Goal: Information Seeking & Learning: Learn about a topic

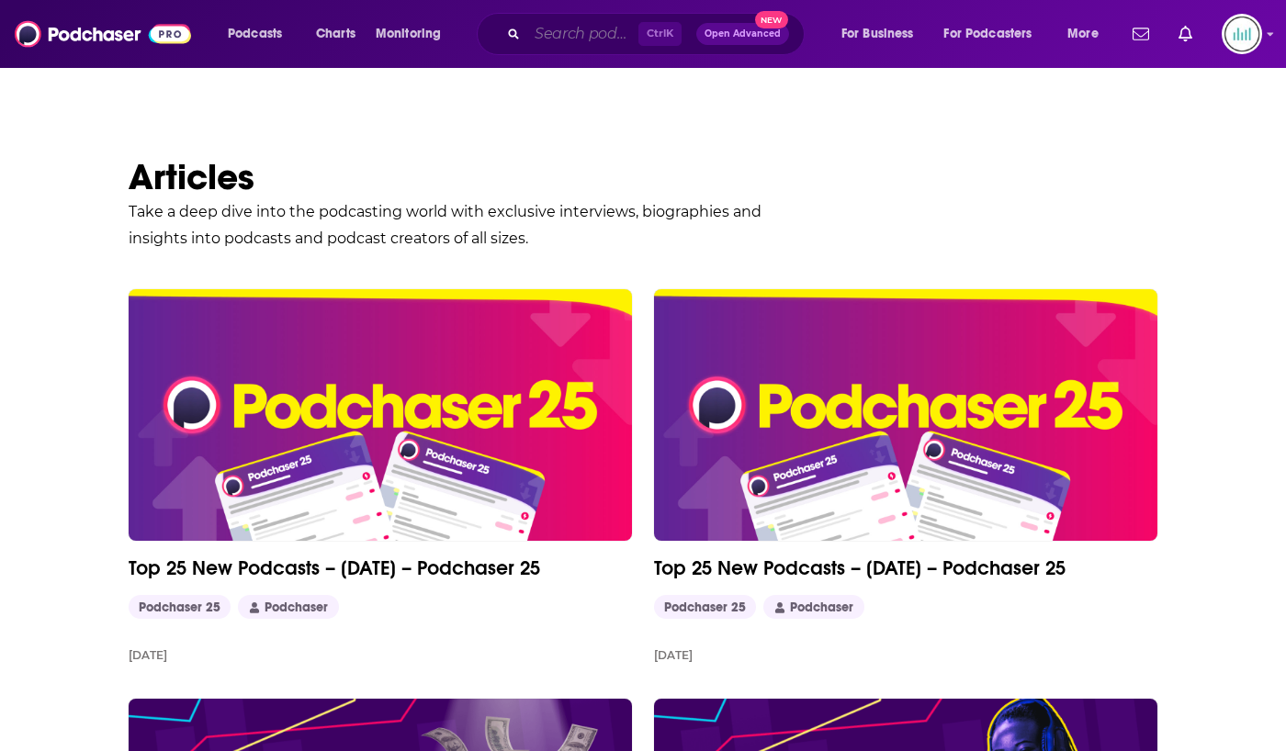
click at [569, 33] on input "Search podcasts, credits, & more..." at bounding box center [582, 33] width 111 height 29
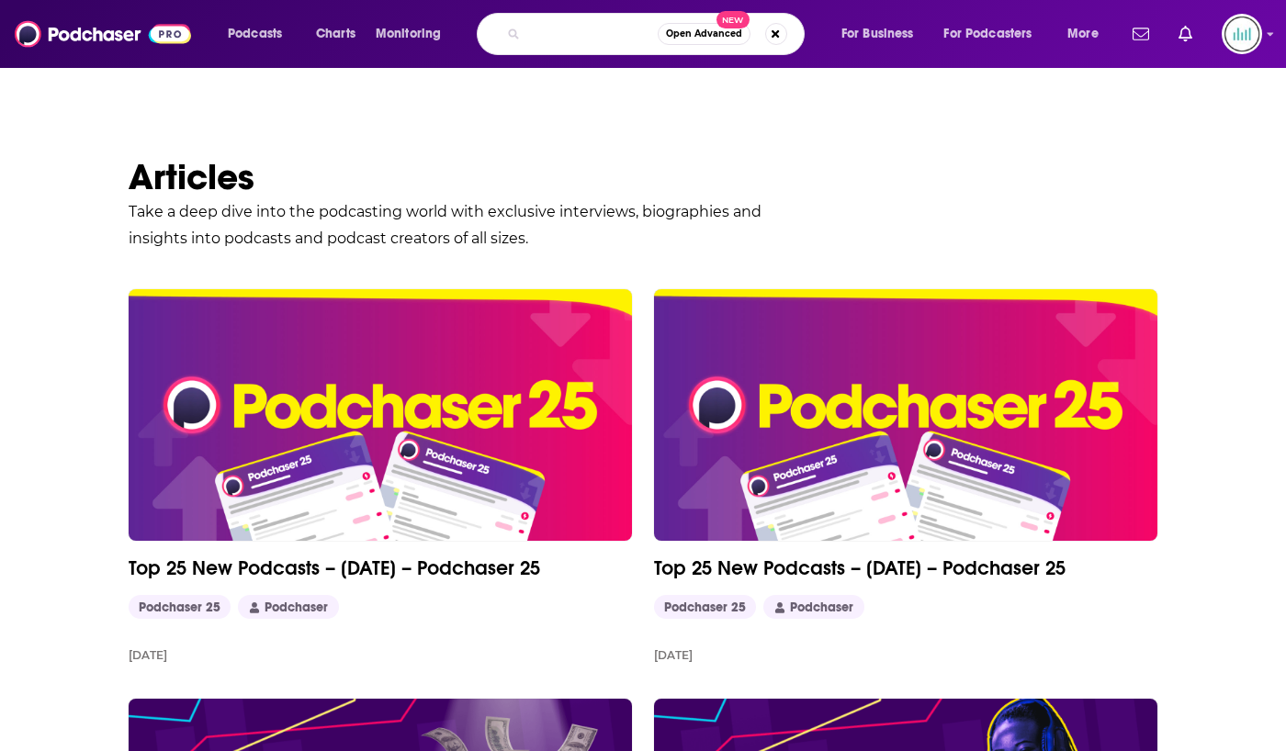
scroll to position [0, 36]
drag, startPoint x: 569, startPoint y: 33, endPoint x: 546, endPoint y: 30, distance: 23.1
click at [524, 34] on div ""entrepreneuership through acquisition" Open Advanced New" at bounding box center [641, 34] width 328 height 42
click at [590, 32] on input ""entrepreneuership through acquisition"" at bounding box center [592, 33] width 130 height 29
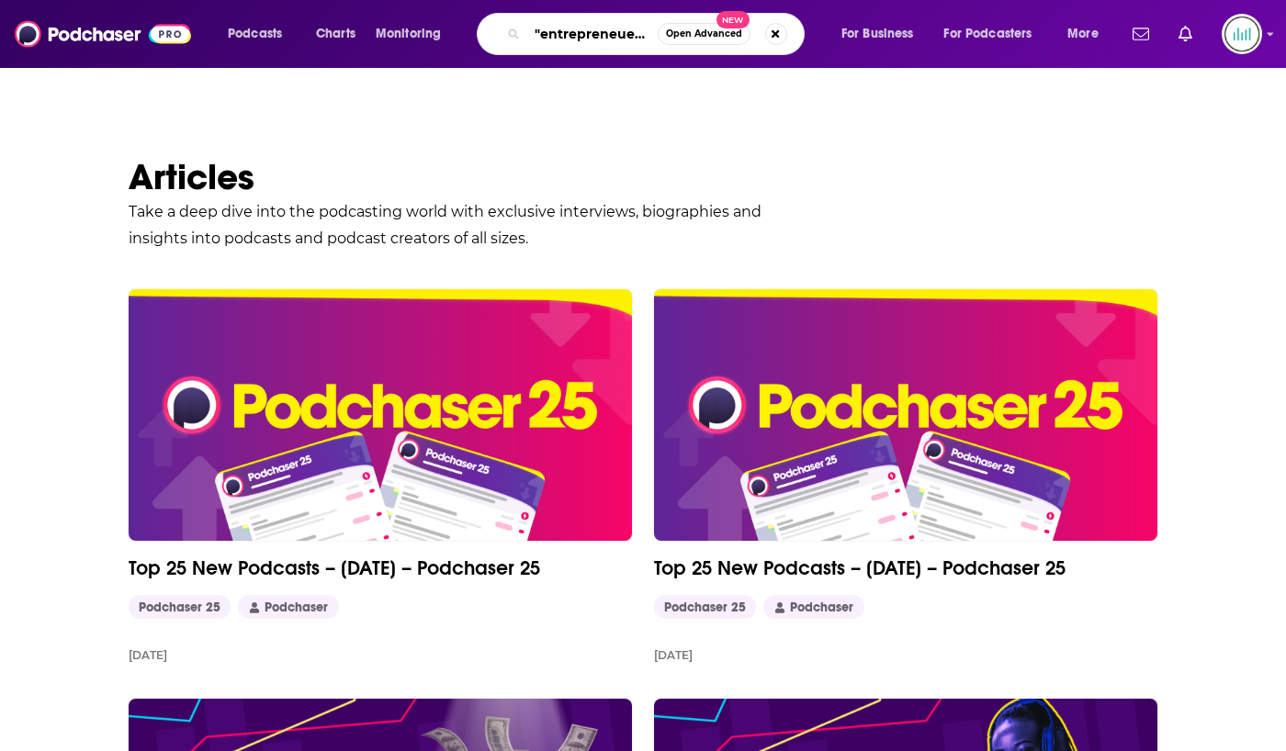
type input ""entrepreneurship through acquisition""
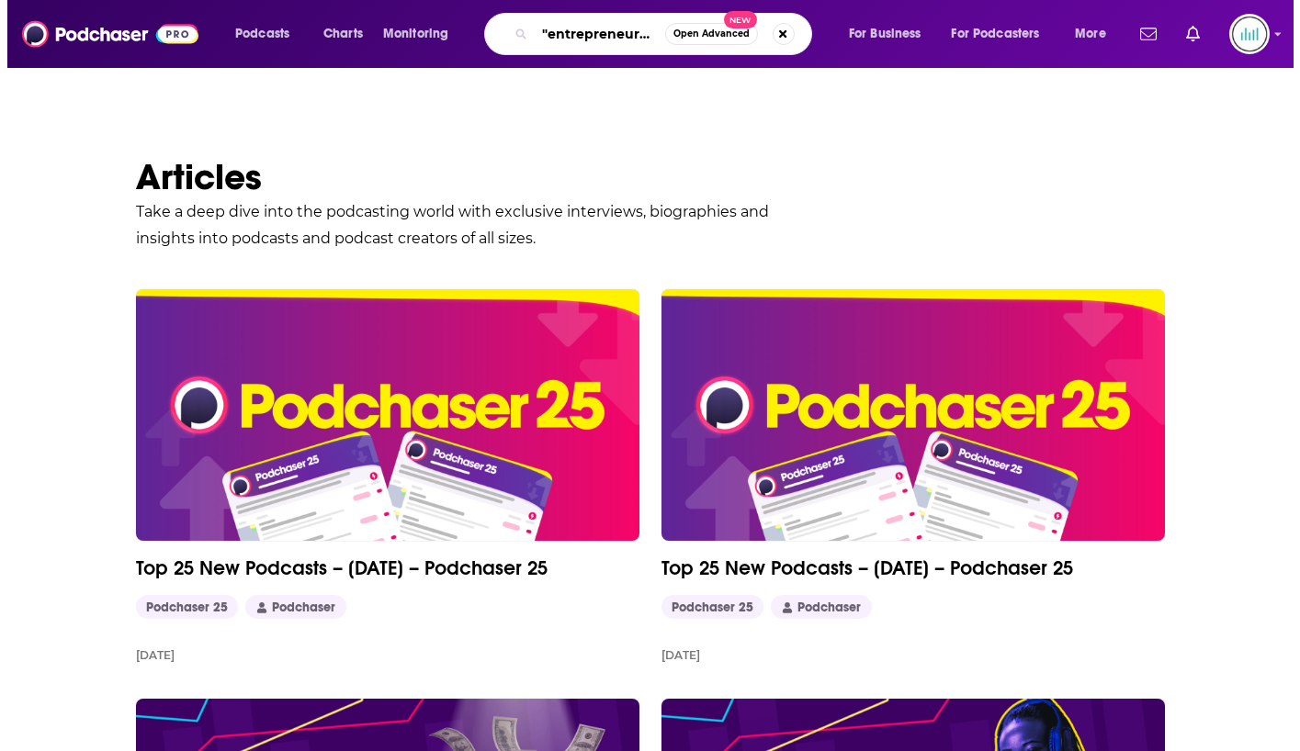
scroll to position [0, 31]
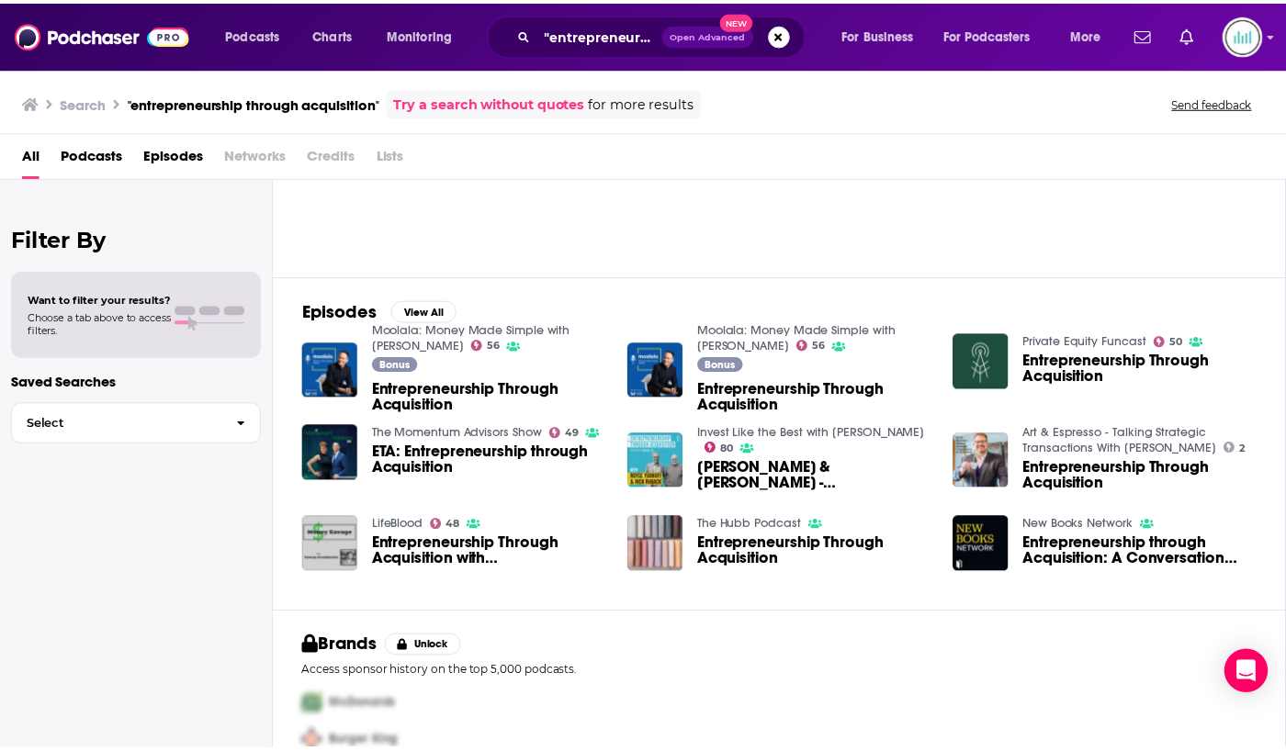
scroll to position [41, 0]
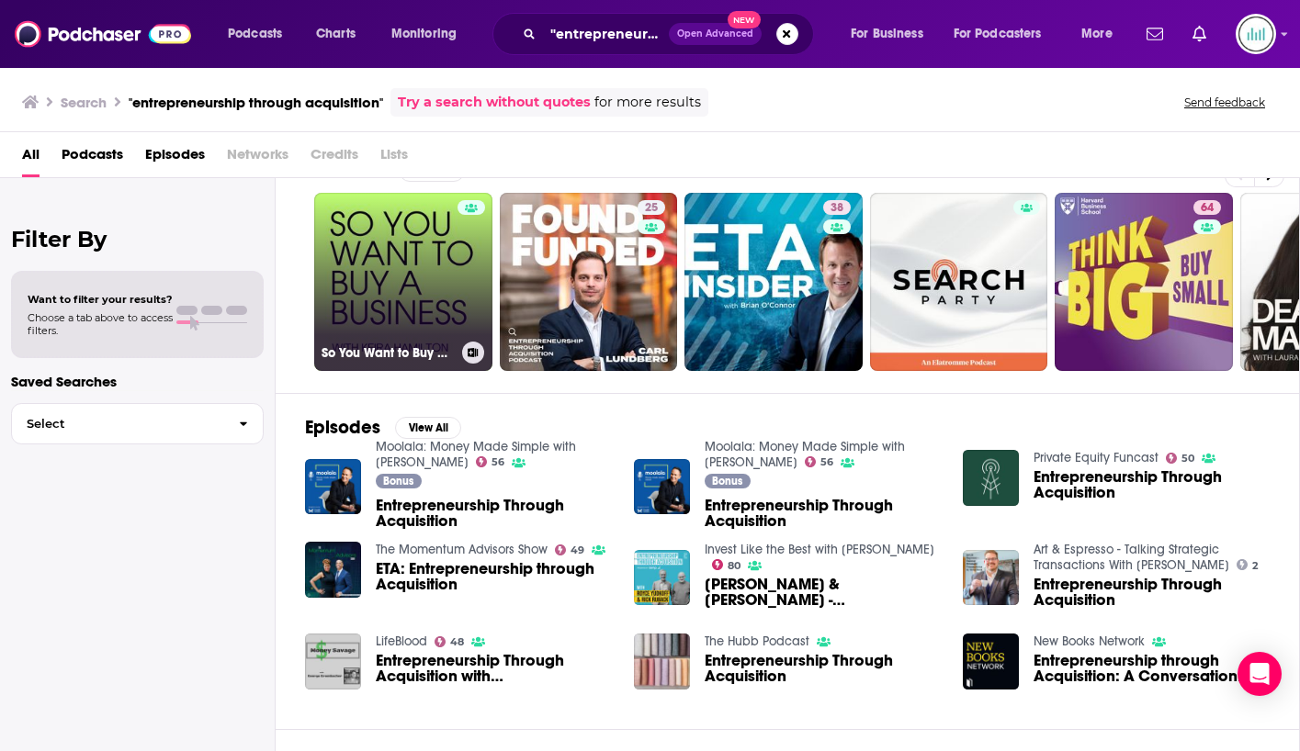
click at [399, 299] on link "So You Want to Buy a Business" at bounding box center [403, 282] width 178 height 178
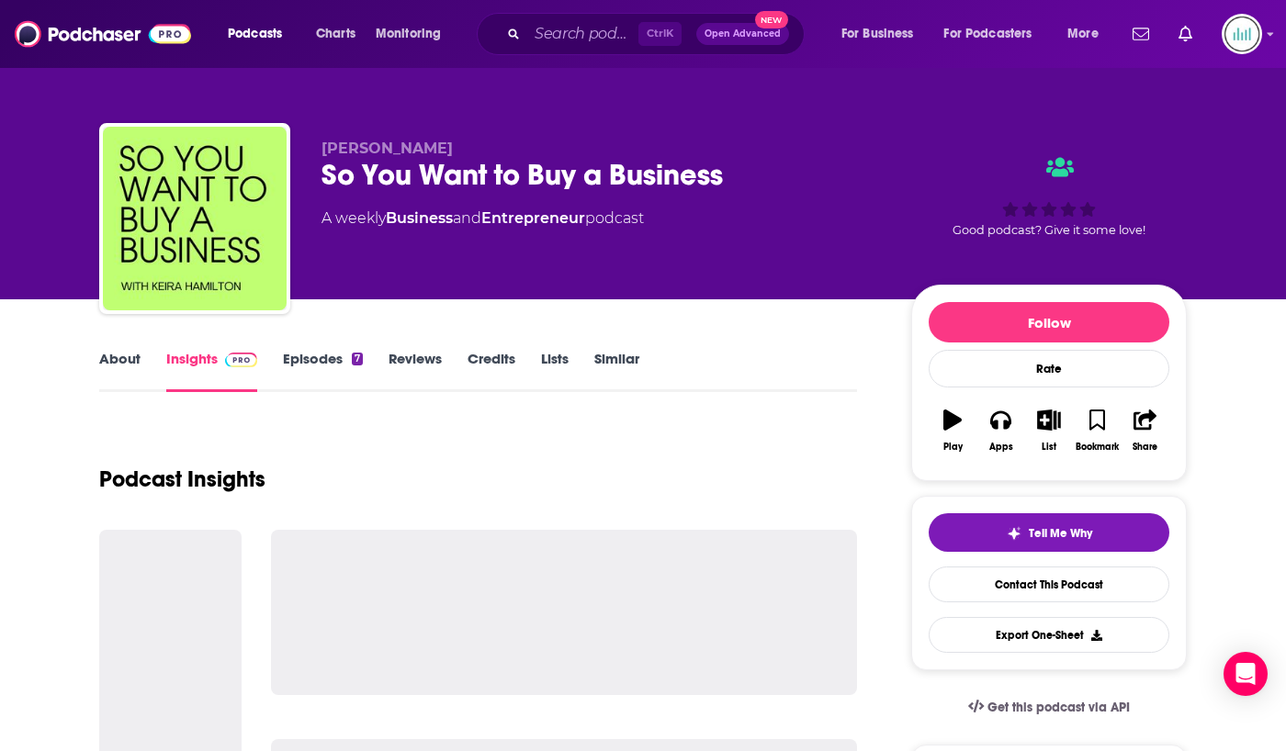
click at [327, 365] on link "Episodes 7" at bounding box center [323, 371] width 80 height 42
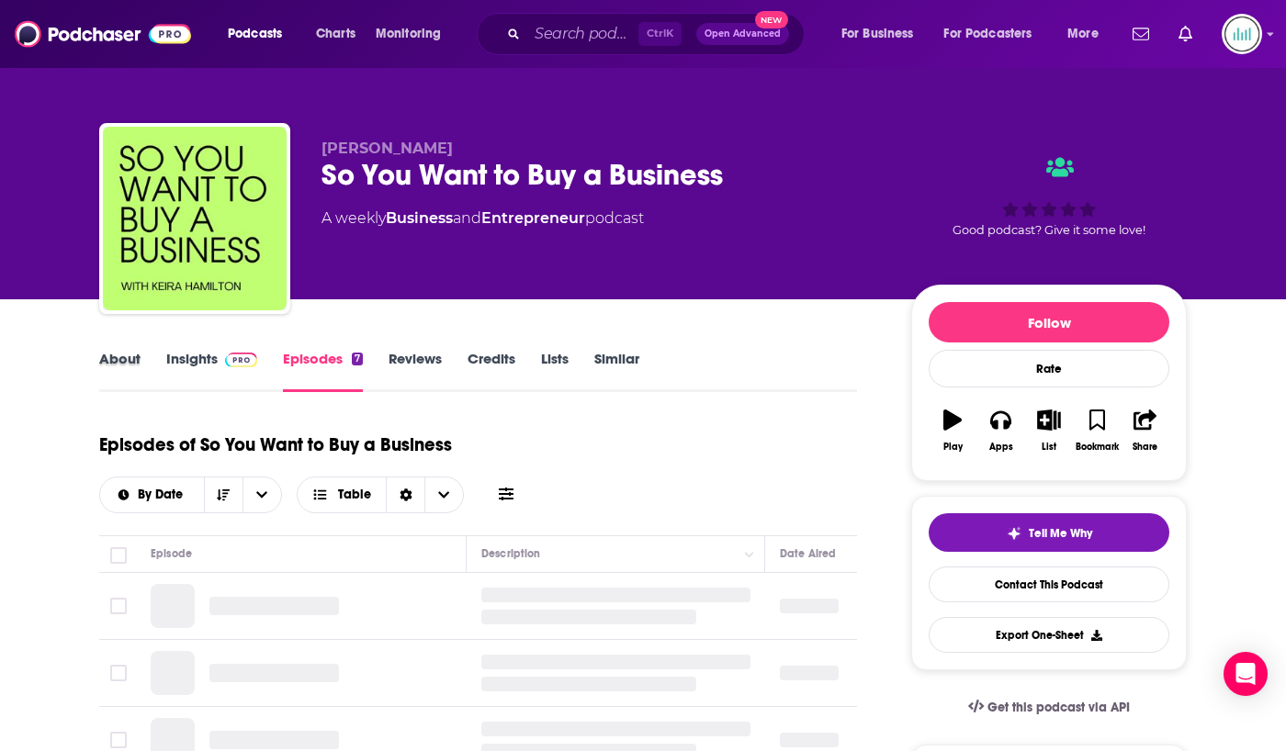
click at [141, 363] on div "About" at bounding box center [132, 371] width 67 height 42
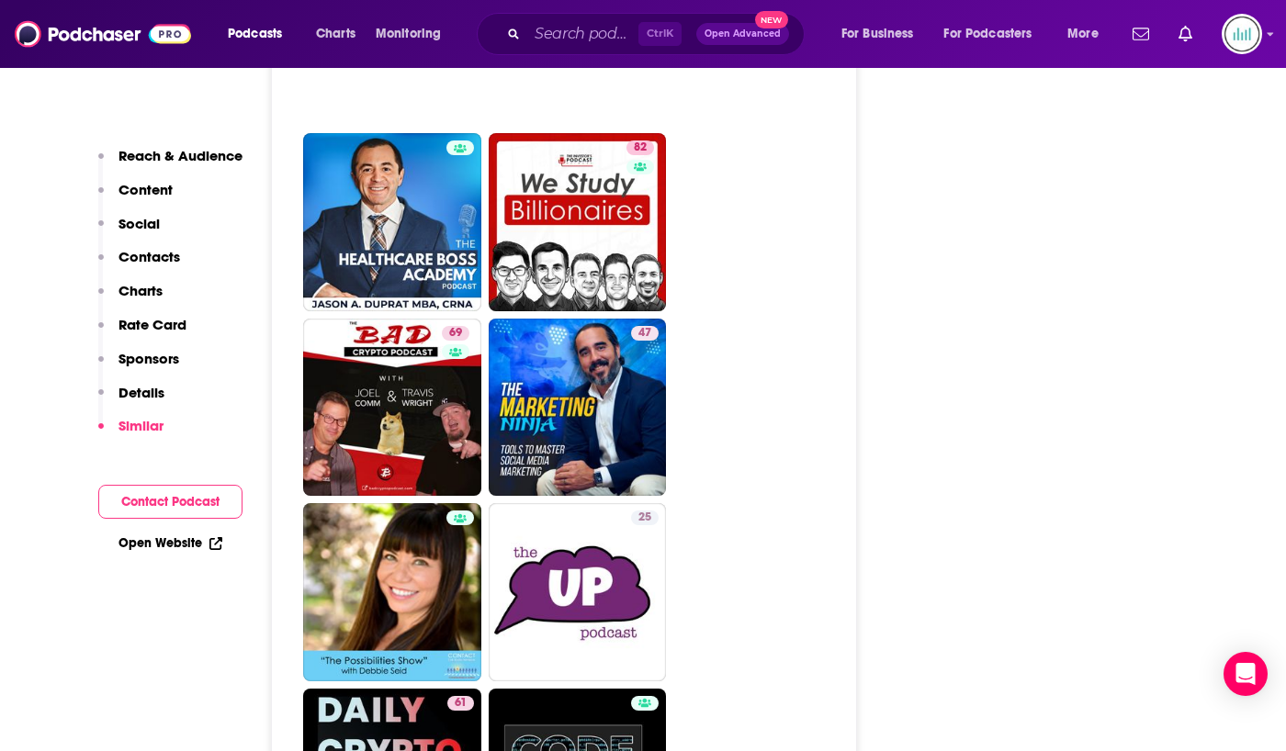
scroll to position [5603, 0]
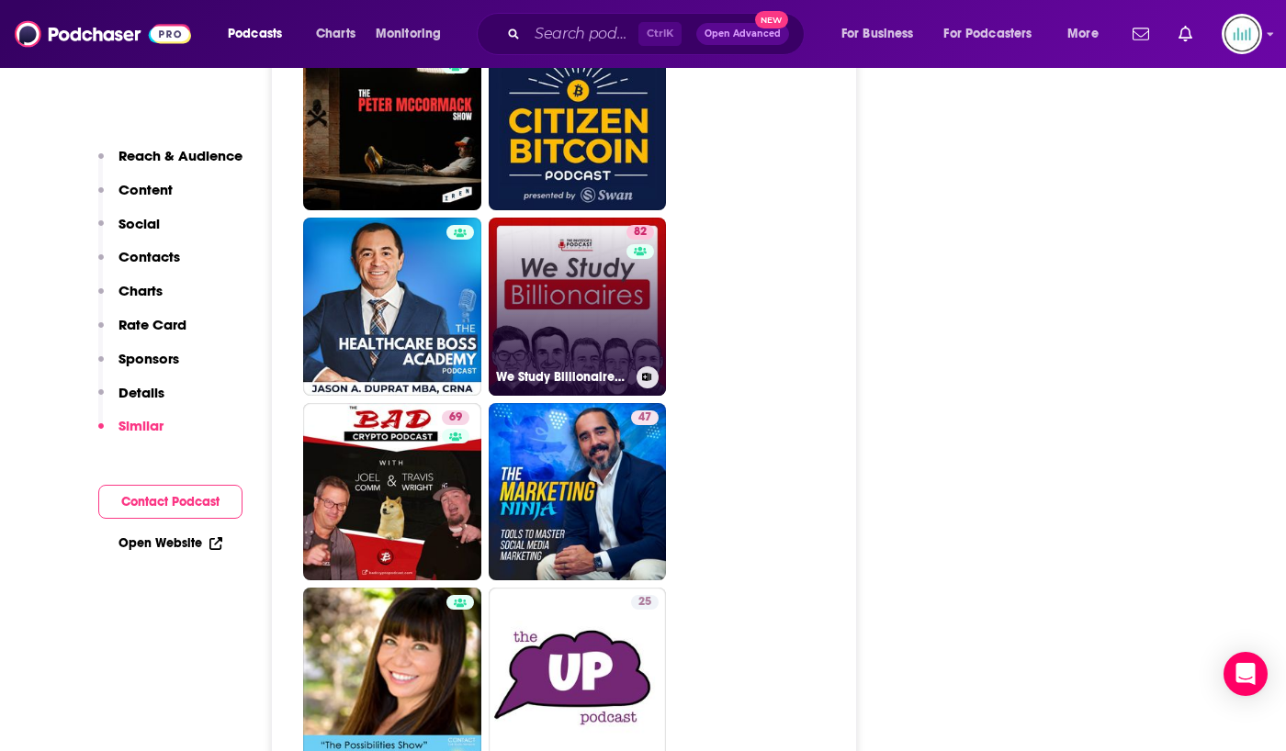
click at [589, 299] on link "82 We Study Billionaires - The Investor’s Podcast Network" at bounding box center [578, 307] width 178 height 178
type input "[URL][DOMAIN_NAME]"
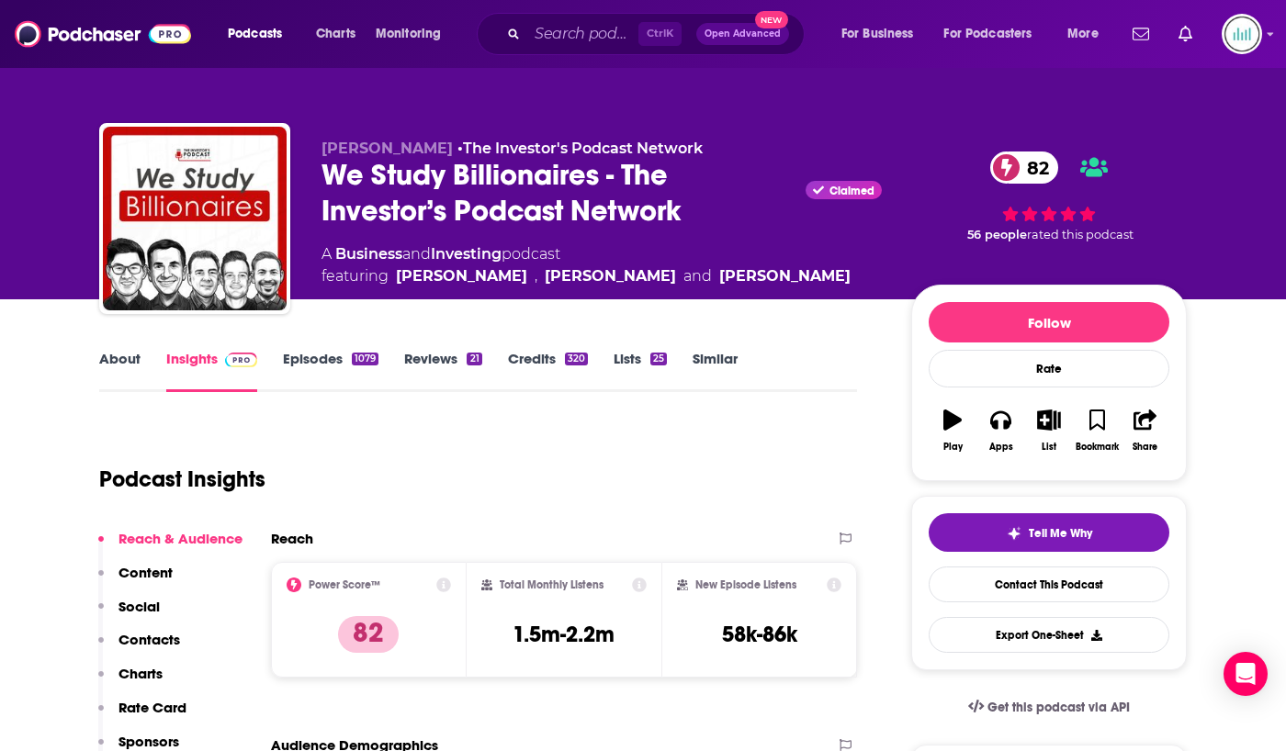
click at [130, 355] on link "About" at bounding box center [119, 371] width 41 height 42
